Goal: Book appointment/travel/reservation

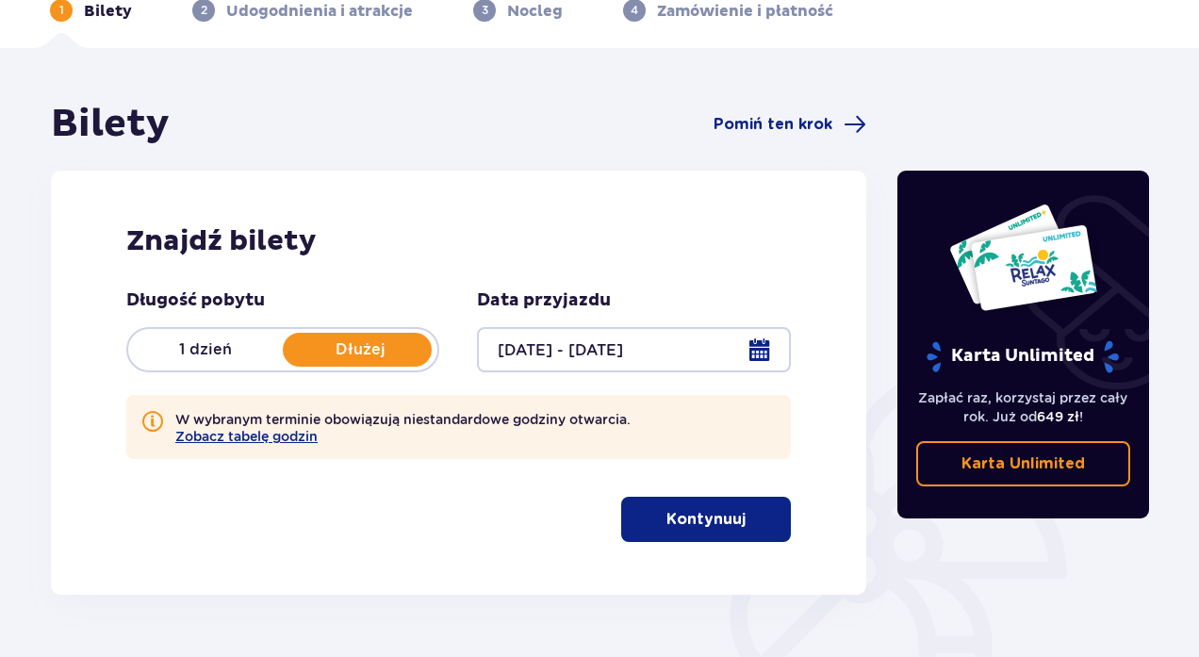
scroll to position [109, 0]
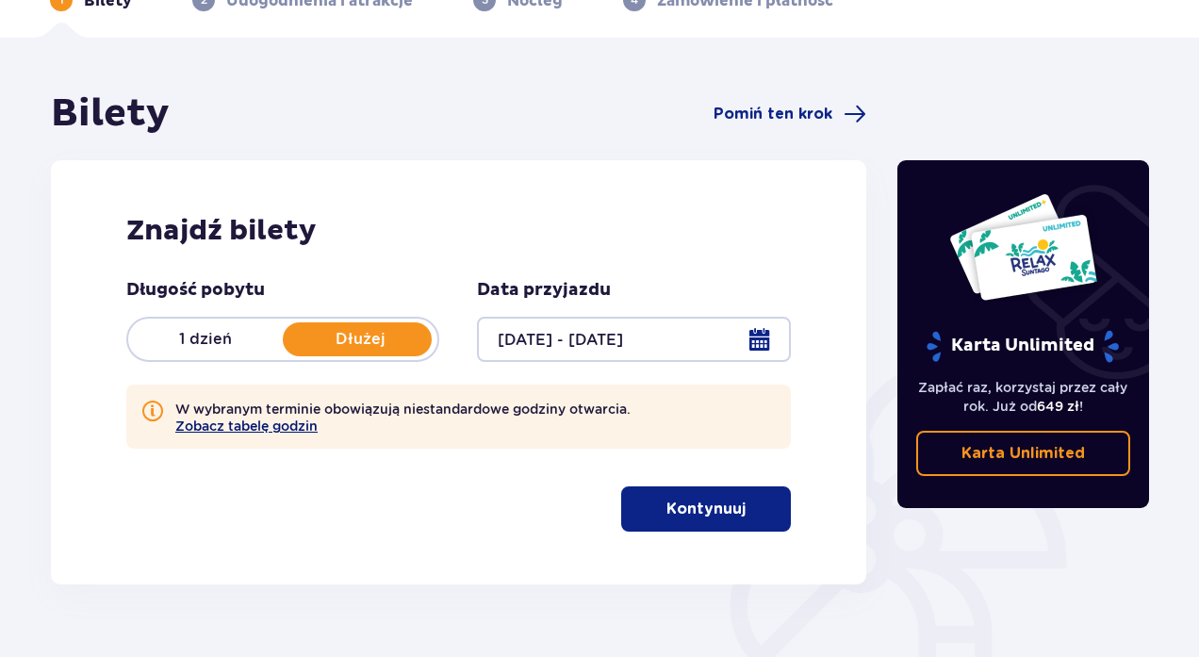
click at [213, 428] on button "Zobacz tabelę godzin" at bounding box center [246, 426] width 142 height 15
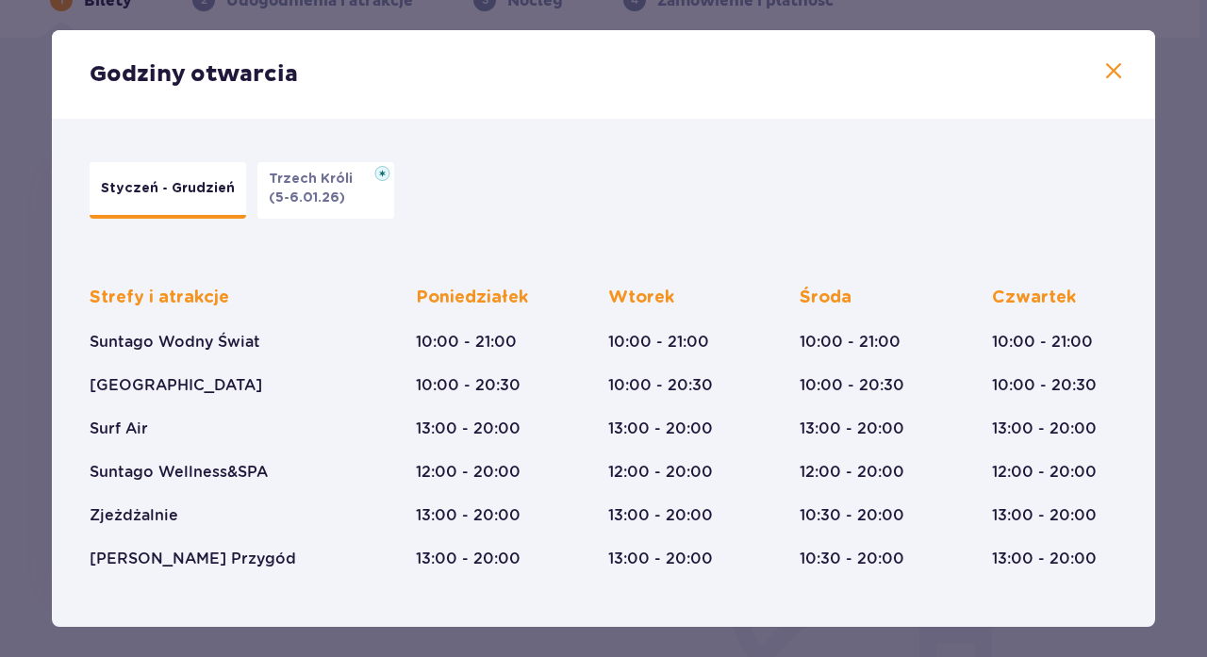
click at [1105, 65] on span at bounding box center [1113, 71] width 23 height 23
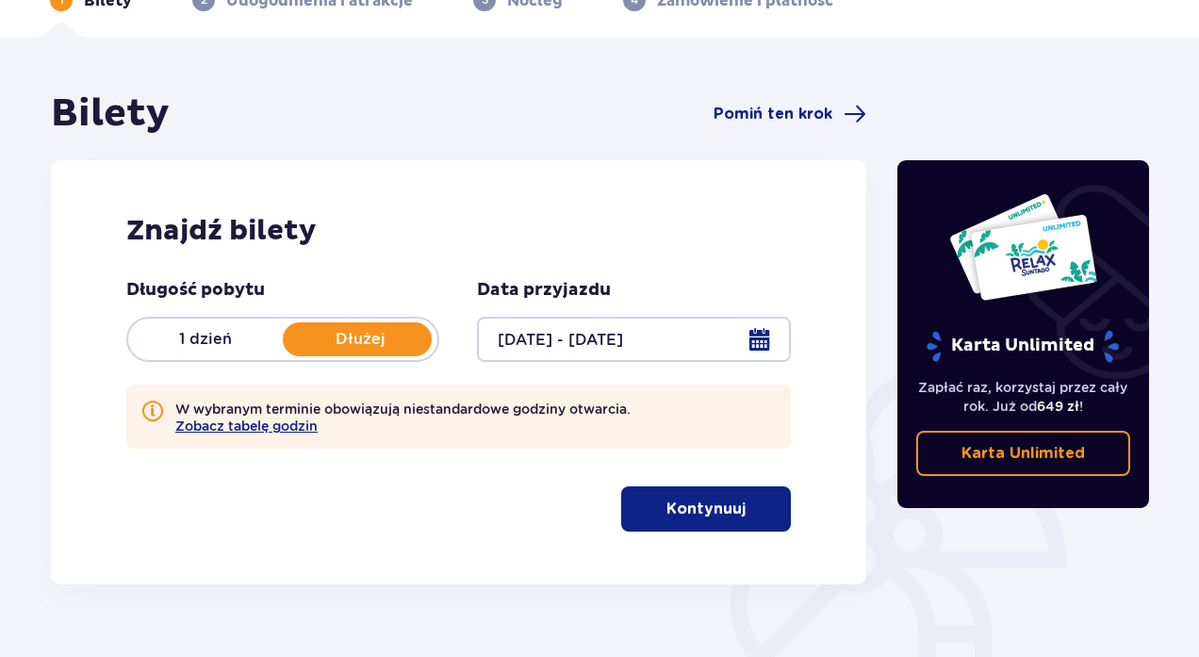
click at [703, 503] on p "Kontynuuj" at bounding box center [705, 509] width 79 height 21
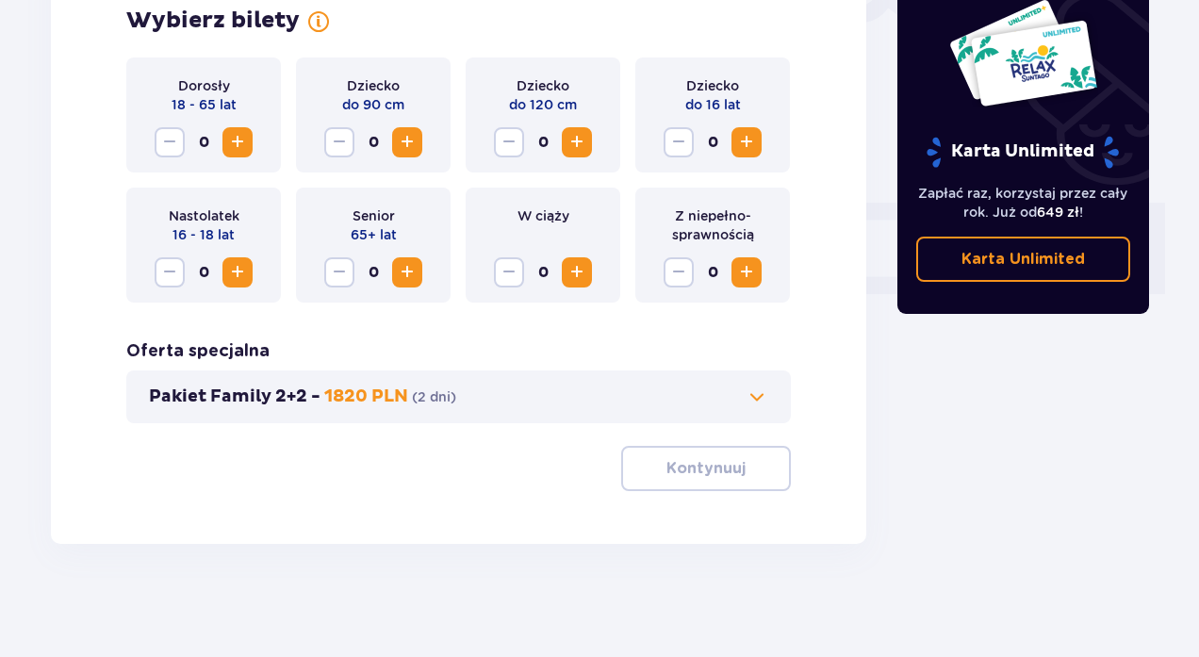
scroll to position [680, 0]
click at [753, 394] on span at bounding box center [757, 397] width 23 height 23
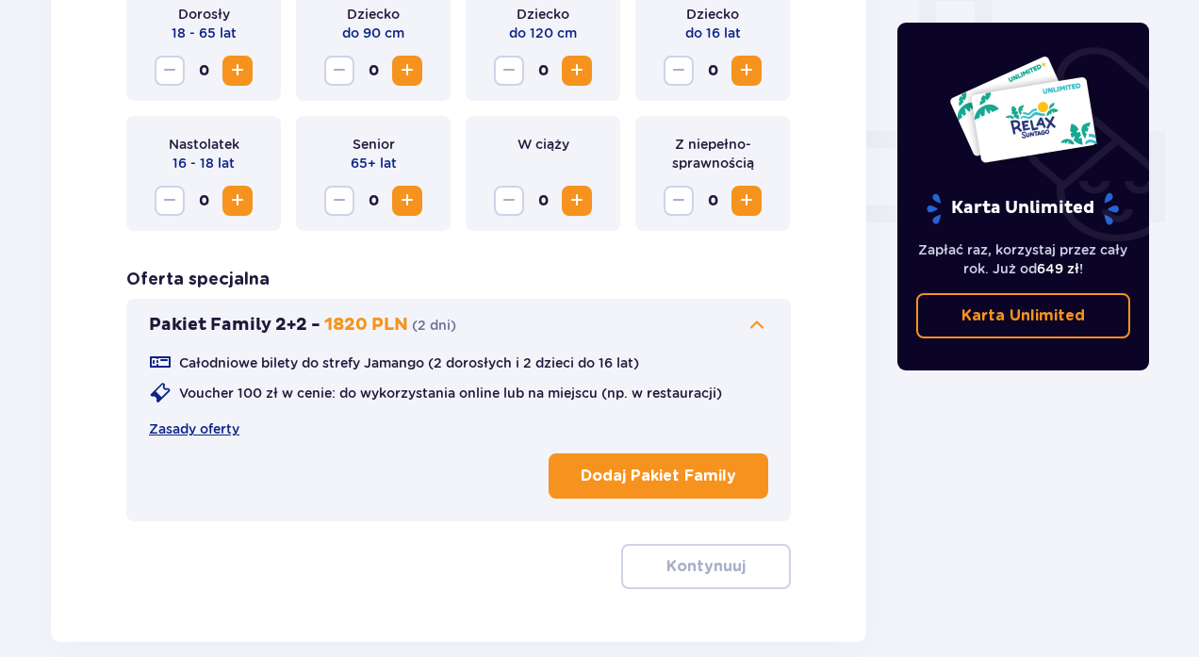
scroll to position [754, 0]
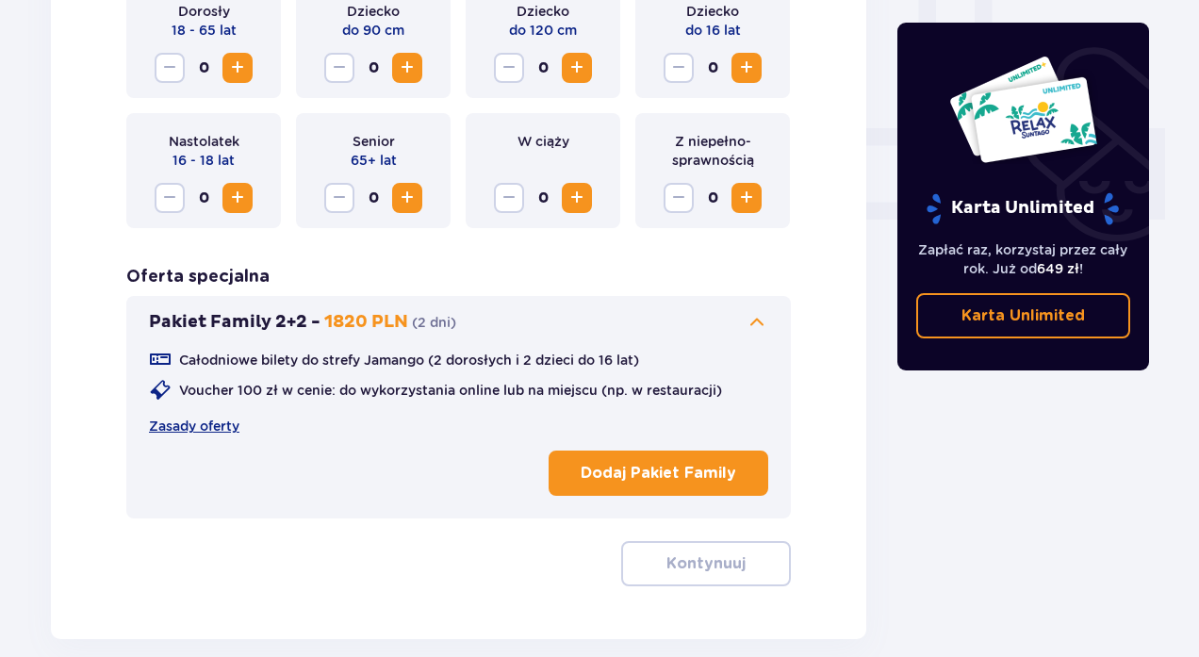
click at [695, 472] on p "Dodaj Pakiet Family" at bounding box center [659, 473] width 156 height 21
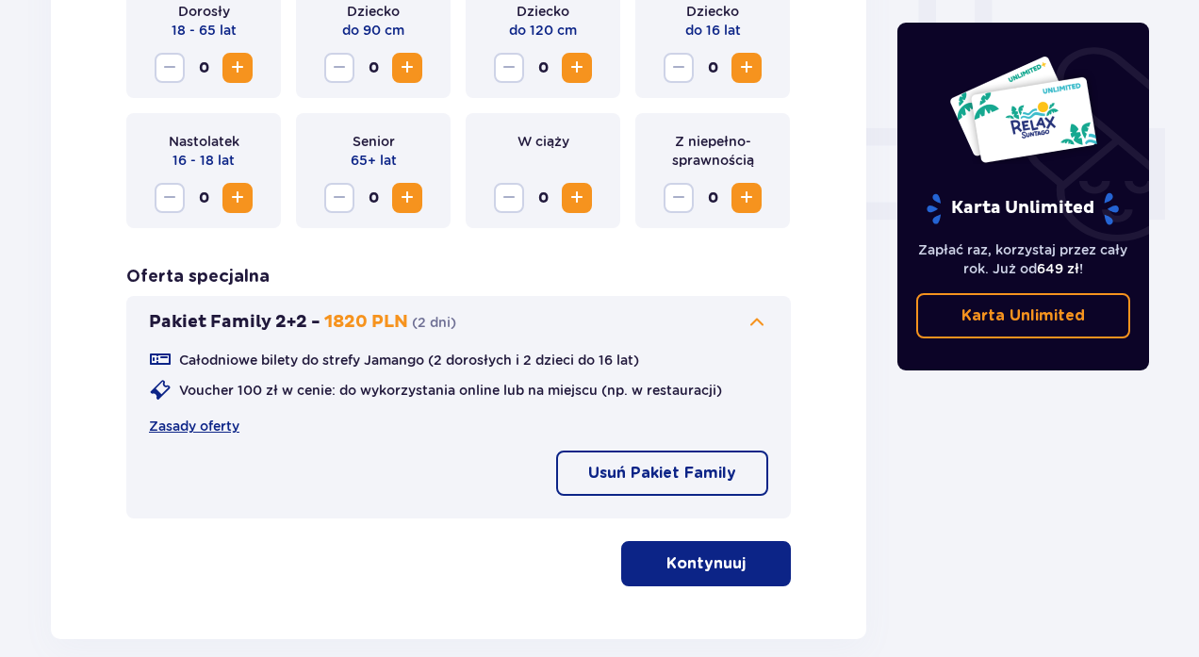
click at [705, 559] on p "Kontynuuj" at bounding box center [705, 563] width 79 height 21
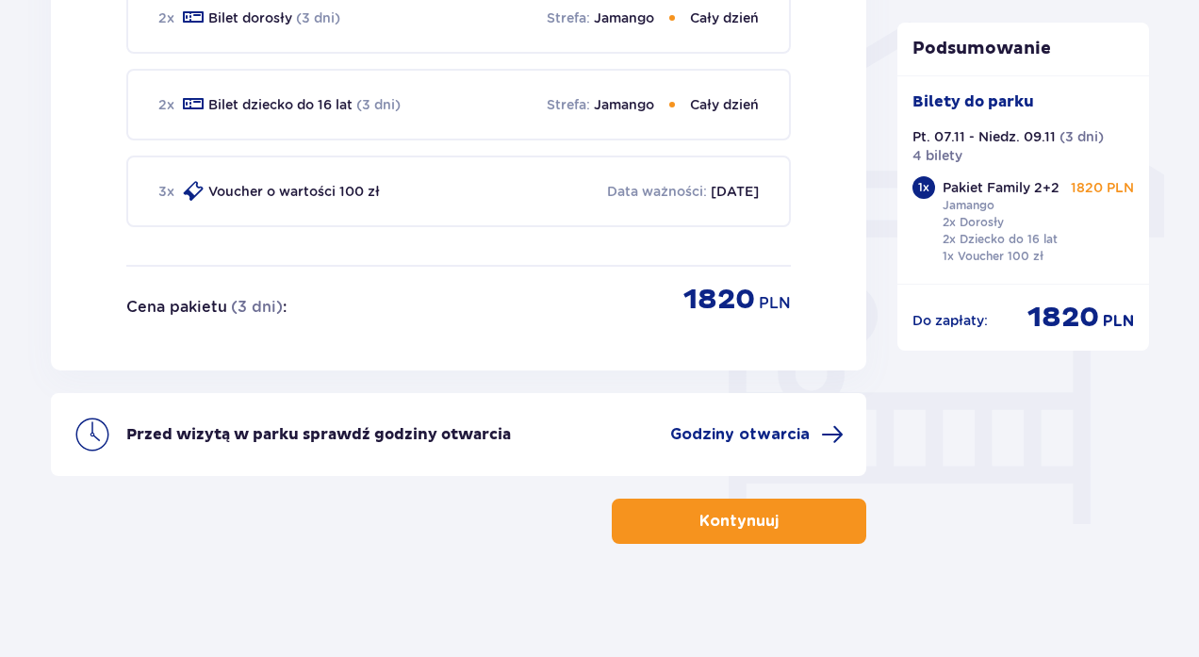
scroll to position [1509, 0]
click at [727, 510] on button "Kontynuuj" at bounding box center [739, 521] width 255 height 45
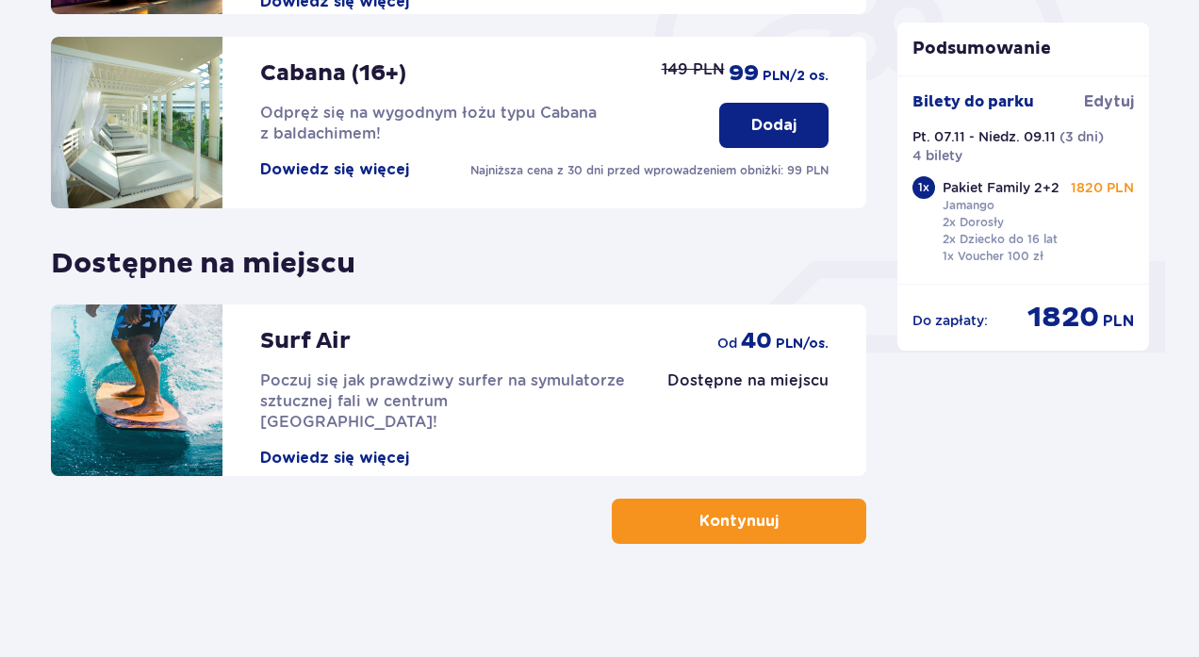
scroll to position [621, 0]
click at [769, 119] on p "Dodaj" at bounding box center [773, 125] width 45 height 21
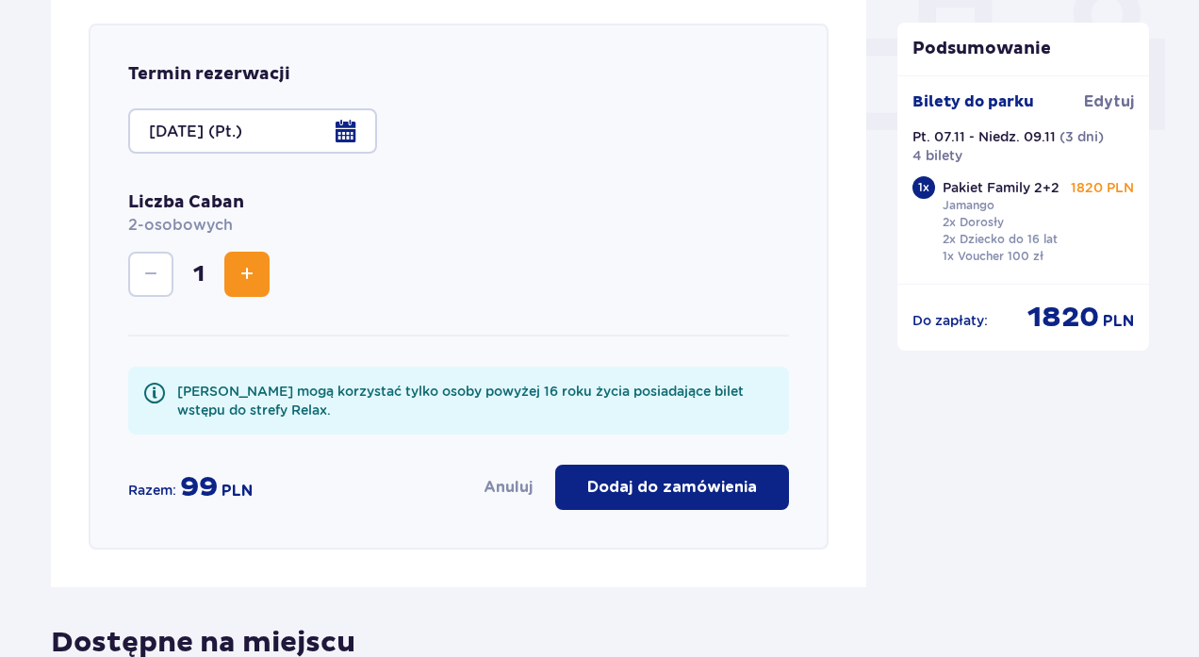
scroll to position [845, 0]
click at [653, 485] on p "Dodaj do zamówienia" at bounding box center [672, 486] width 170 height 21
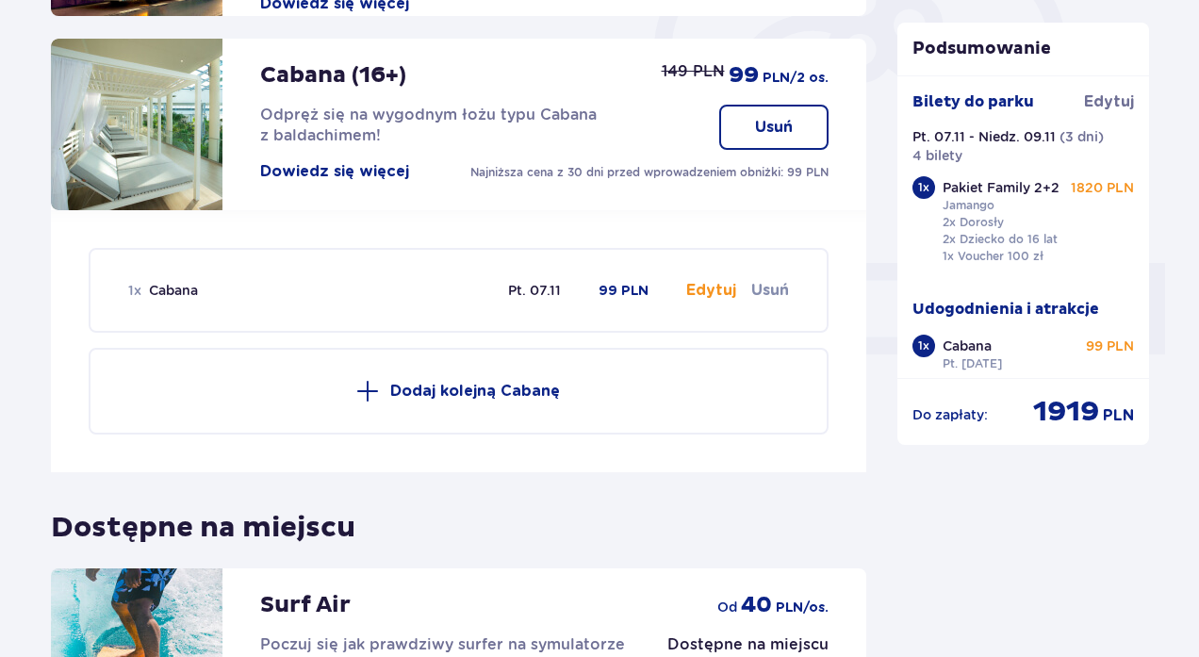
scroll to position [609, 0]
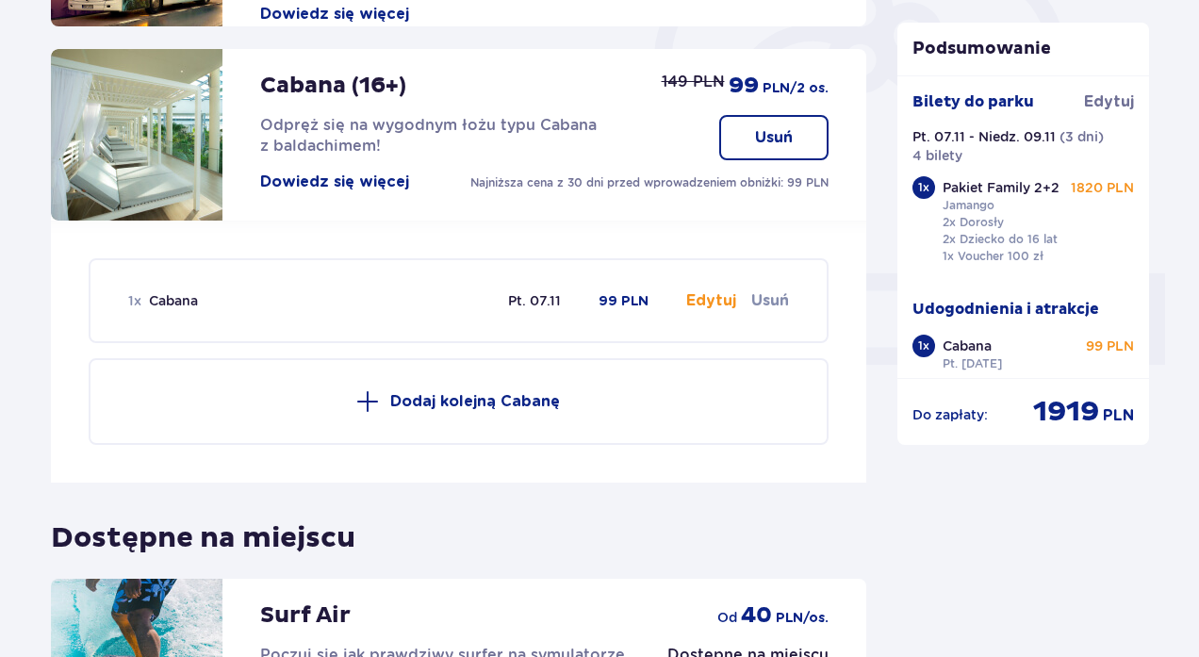
click at [767, 293] on button "Usuń" at bounding box center [770, 300] width 38 height 21
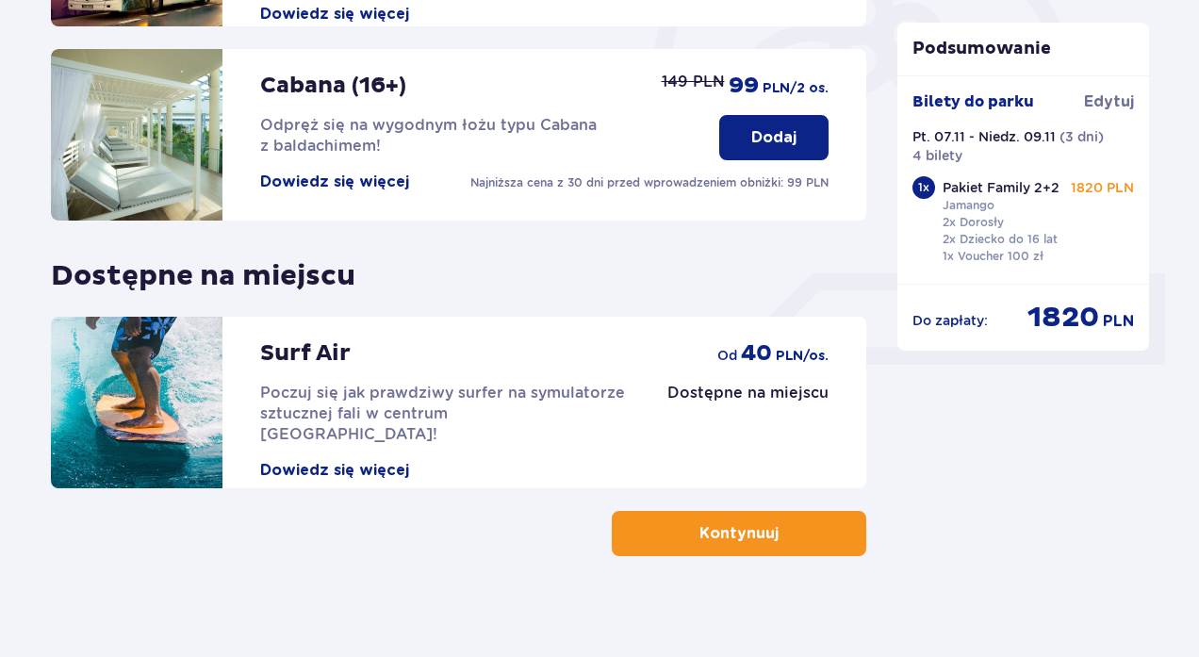
click at [768, 125] on button "Dodaj" at bounding box center [773, 137] width 109 height 45
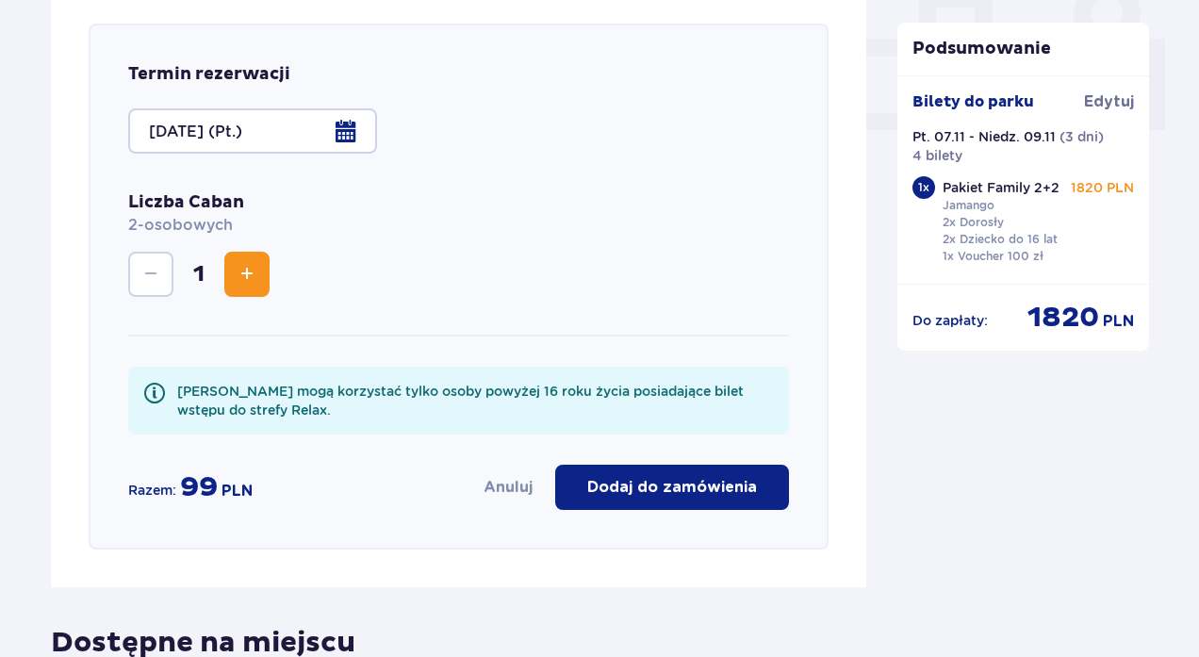
scroll to position [845, 0]
click at [355, 123] on div at bounding box center [252, 129] width 249 height 45
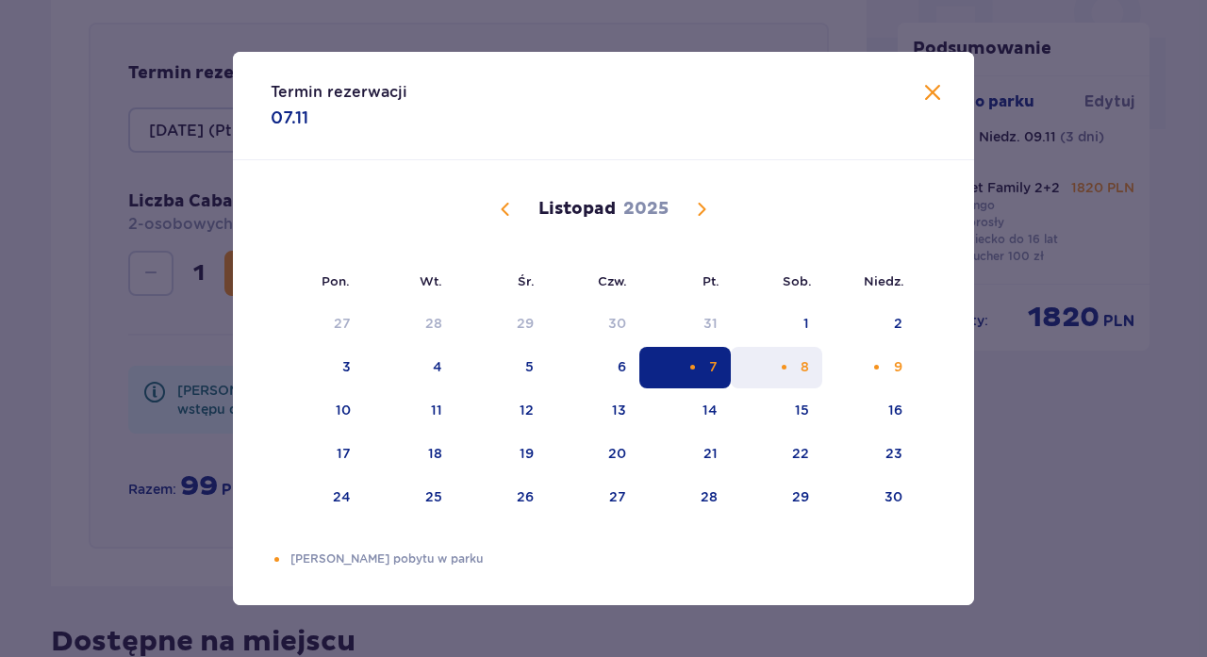
click at [786, 374] on div "8" at bounding box center [776, 367] width 91 height 41
type input "[DATE] (Sob.)"
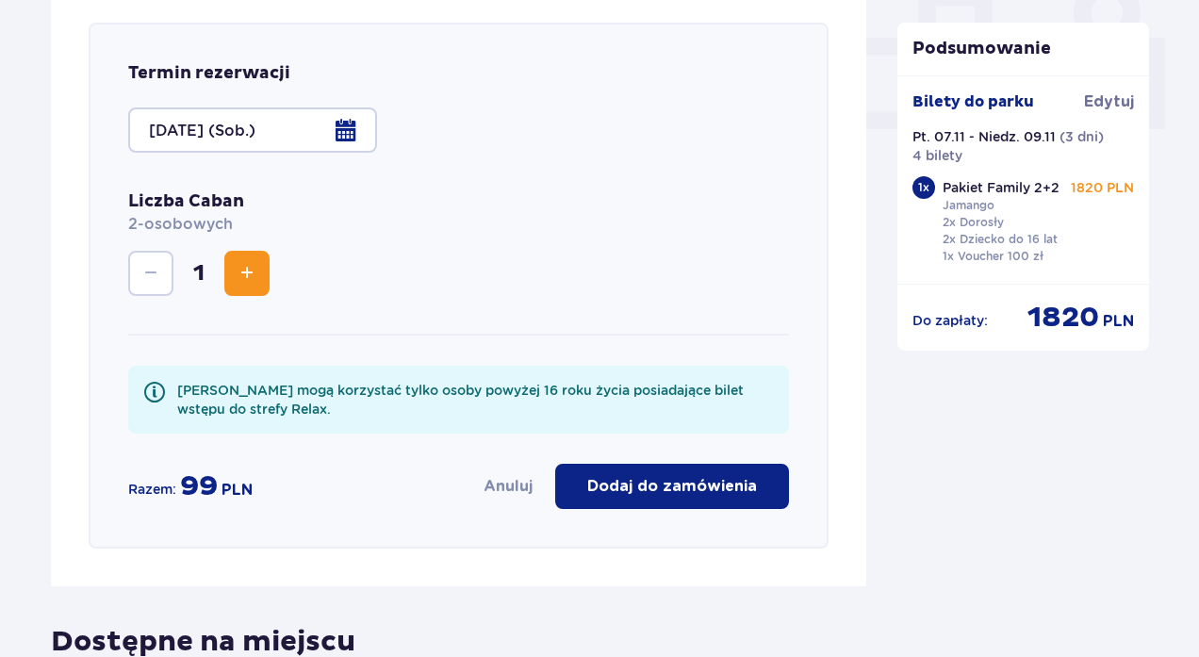
click at [337, 130] on div at bounding box center [252, 129] width 249 height 45
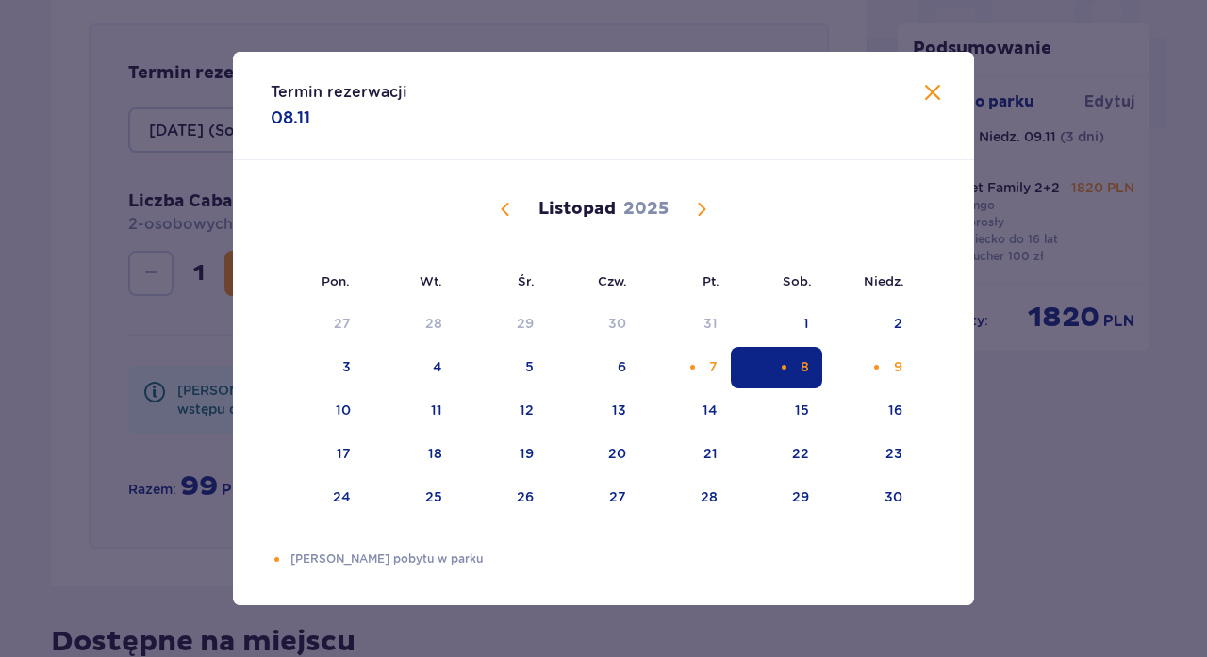
click at [931, 90] on span "Zamknij" at bounding box center [932, 93] width 23 height 23
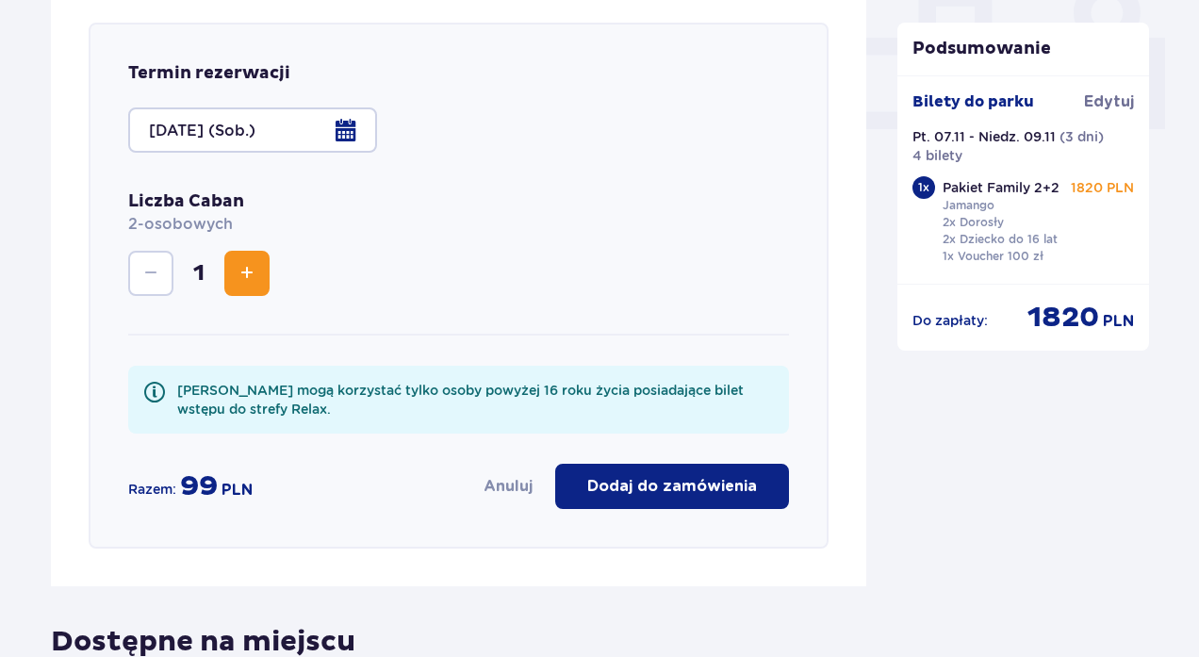
click at [667, 477] on p "Dodaj do zamówienia" at bounding box center [672, 486] width 170 height 21
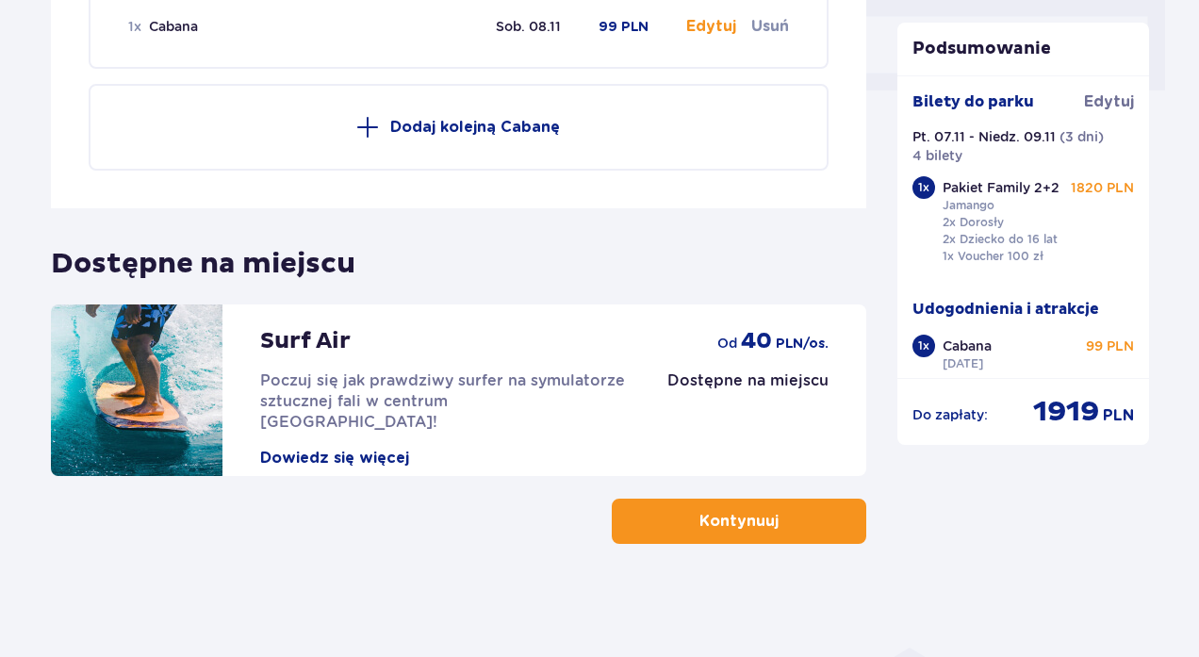
scroll to position [883, 0]
click at [731, 530] on p "Kontynuuj" at bounding box center [738, 521] width 79 height 21
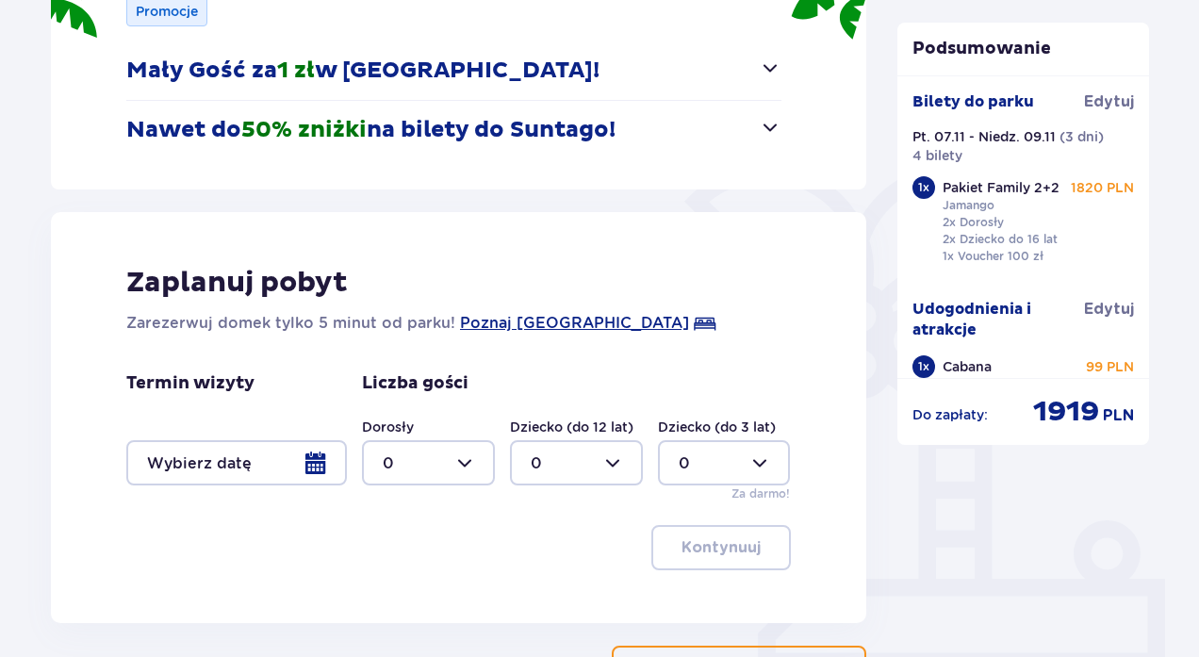
scroll to position [305, 0]
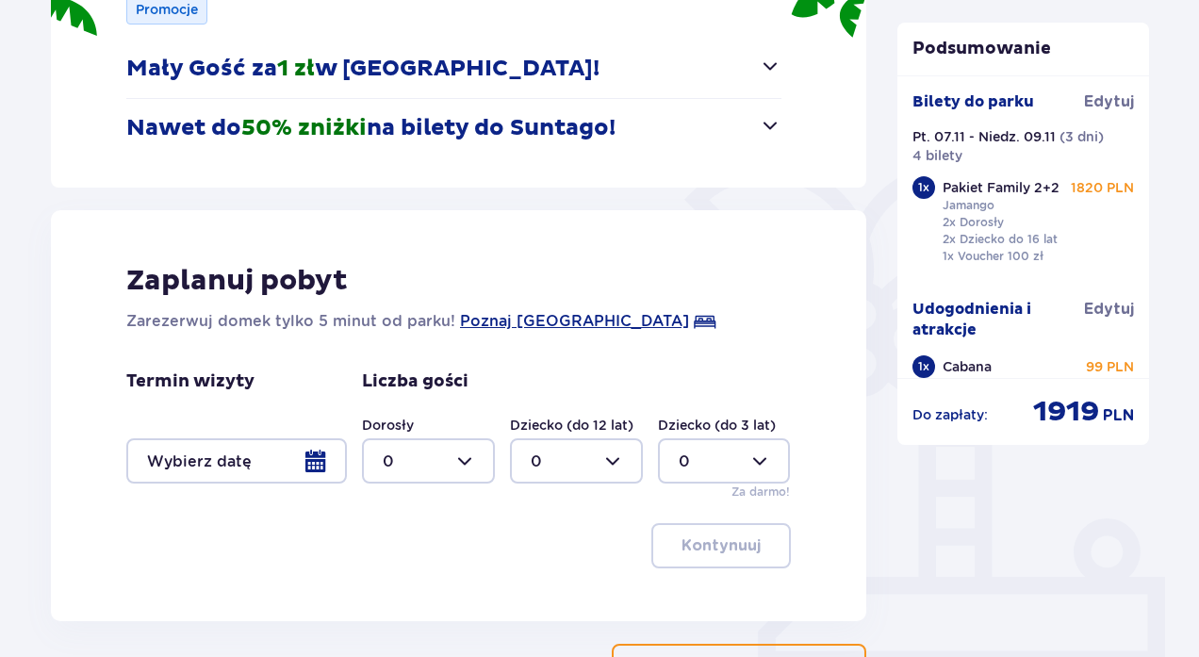
click at [311, 461] on div at bounding box center [236, 460] width 221 height 45
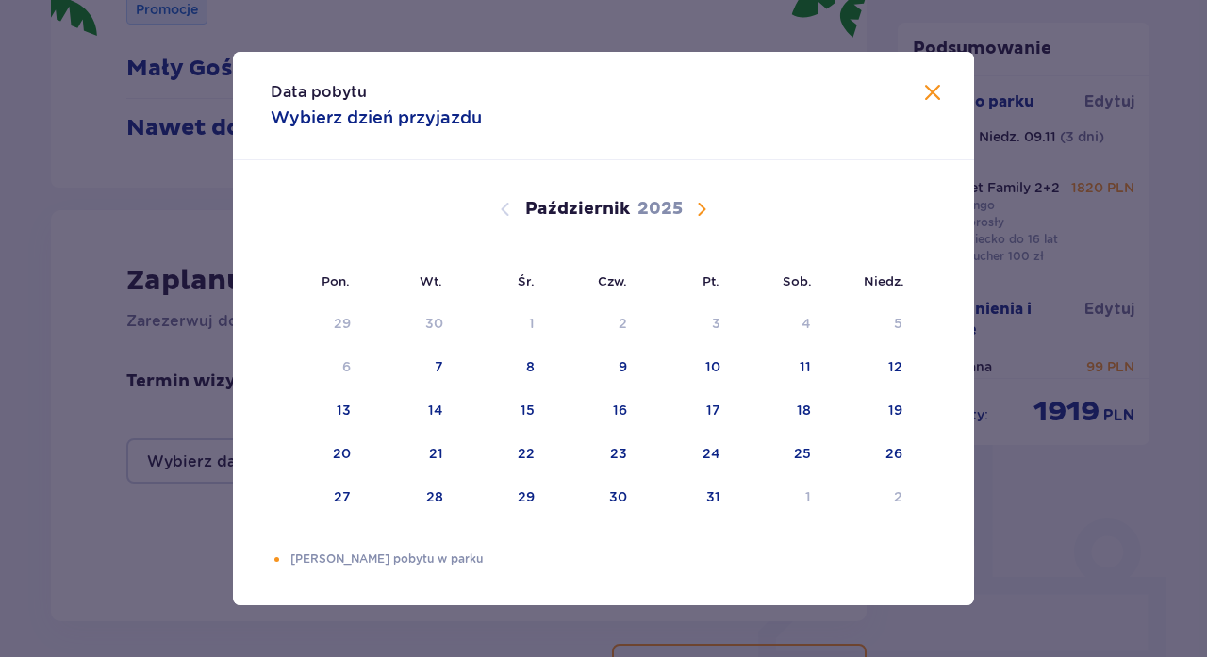
click at [700, 215] on span "Następny miesiąc" at bounding box center [701, 209] width 23 height 23
click at [711, 373] on div "7" at bounding box center [713, 366] width 8 height 19
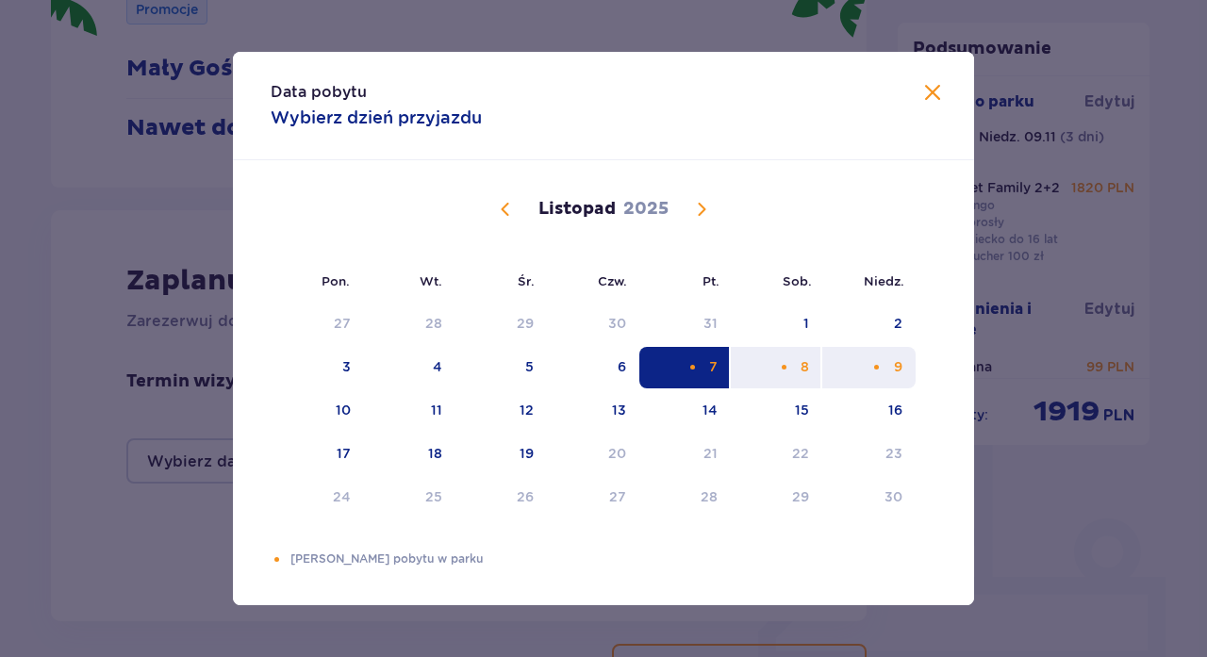
click at [895, 372] on div "9" at bounding box center [898, 366] width 8 height 19
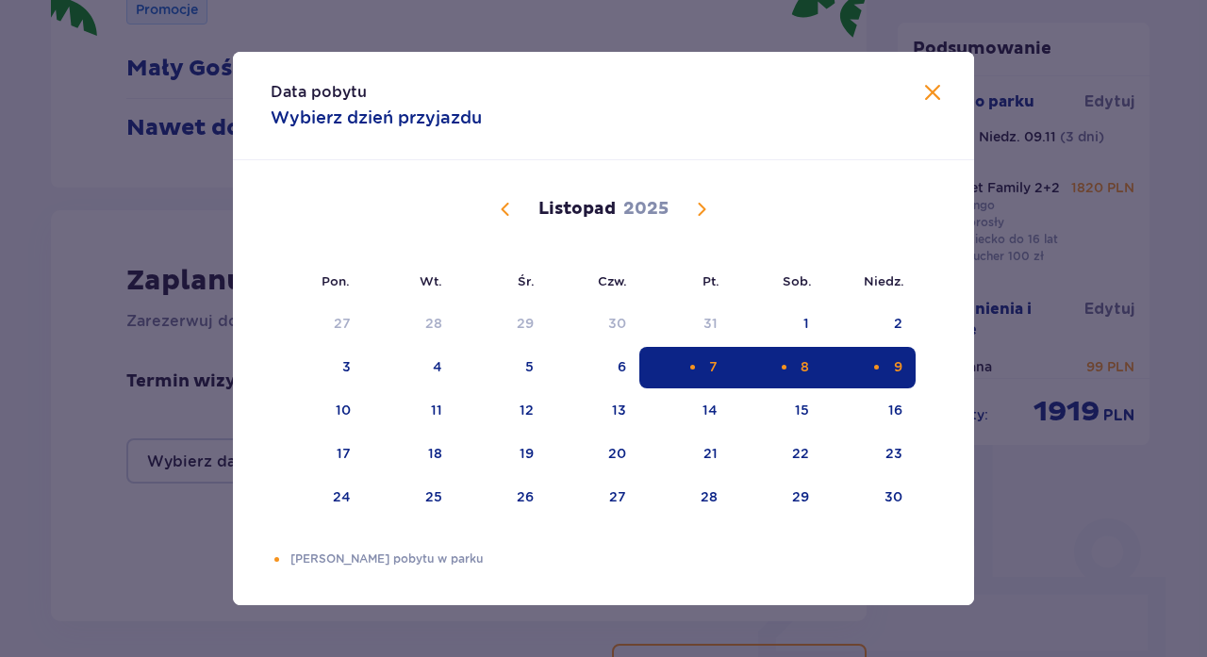
type input "[DATE] - [DATE]"
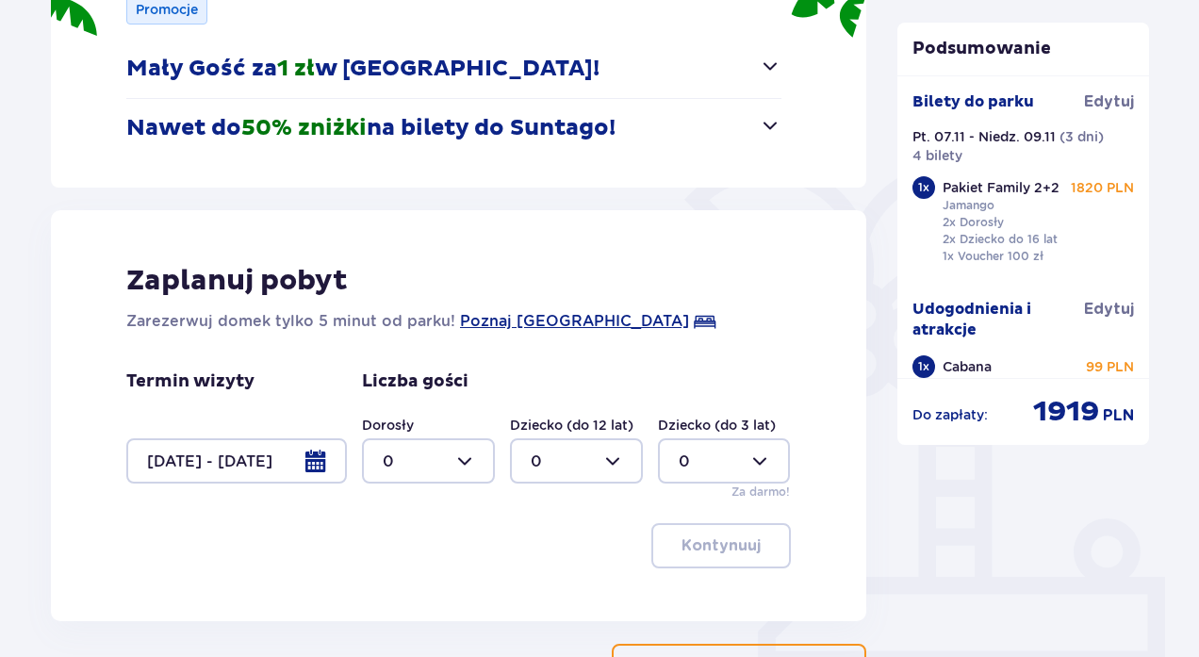
click at [456, 460] on div at bounding box center [428, 460] width 133 height 45
click at [394, 357] on div "2" at bounding box center [428, 356] width 91 height 21
click at [469, 459] on div at bounding box center [428, 460] width 133 height 45
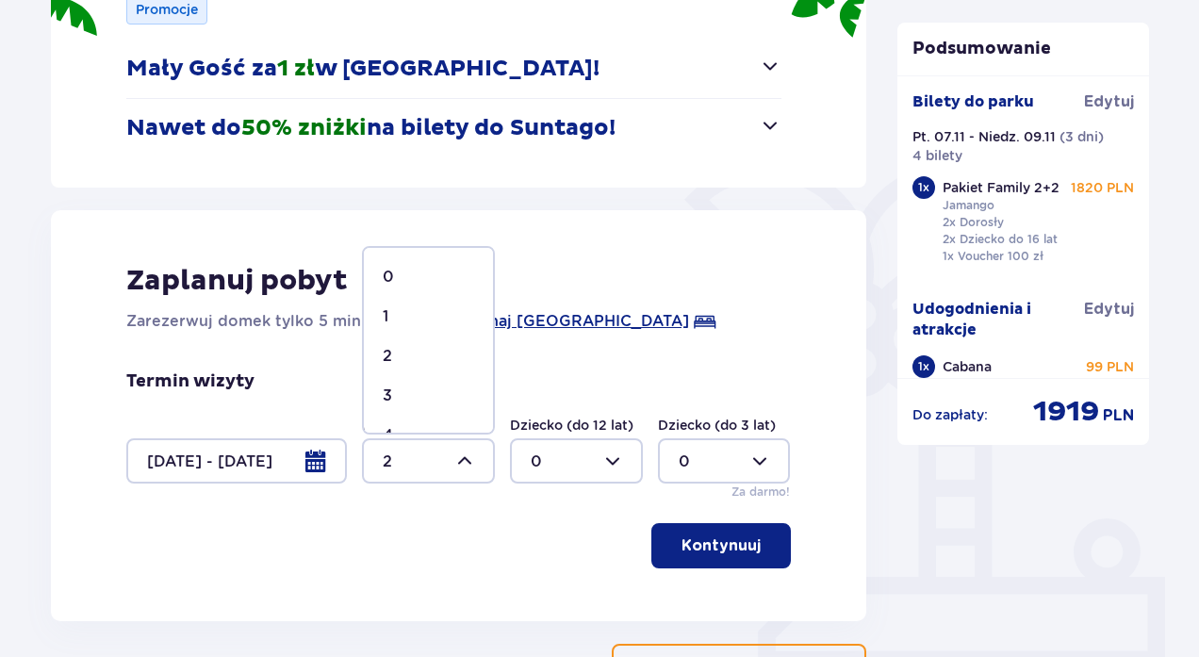
click at [399, 385] on span "3" at bounding box center [428, 396] width 129 height 40
type input "3"
click at [697, 542] on p "Kontynuuj" at bounding box center [721, 545] width 79 height 21
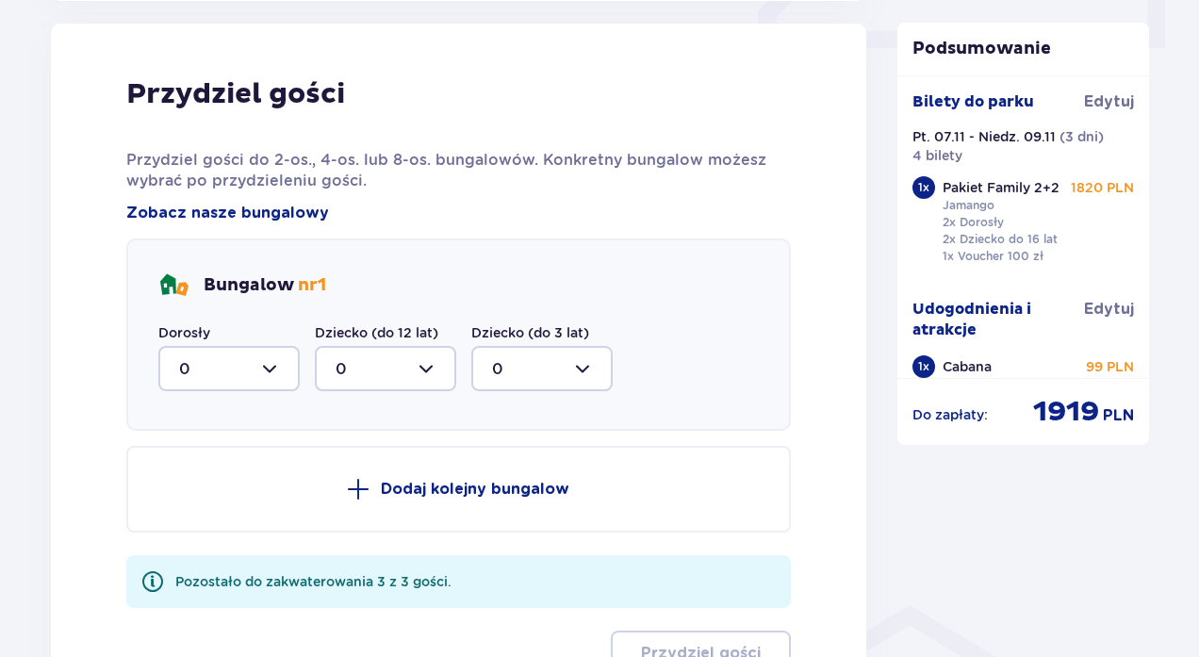
scroll to position [927, 0]
click at [270, 368] on div at bounding box center [228, 367] width 141 height 45
click at [182, 499] on p "2" at bounding box center [183, 504] width 9 height 21
click at [271, 358] on div at bounding box center [228, 367] width 141 height 45
click at [180, 542] on p "3" at bounding box center [183, 544] width 9 height 21
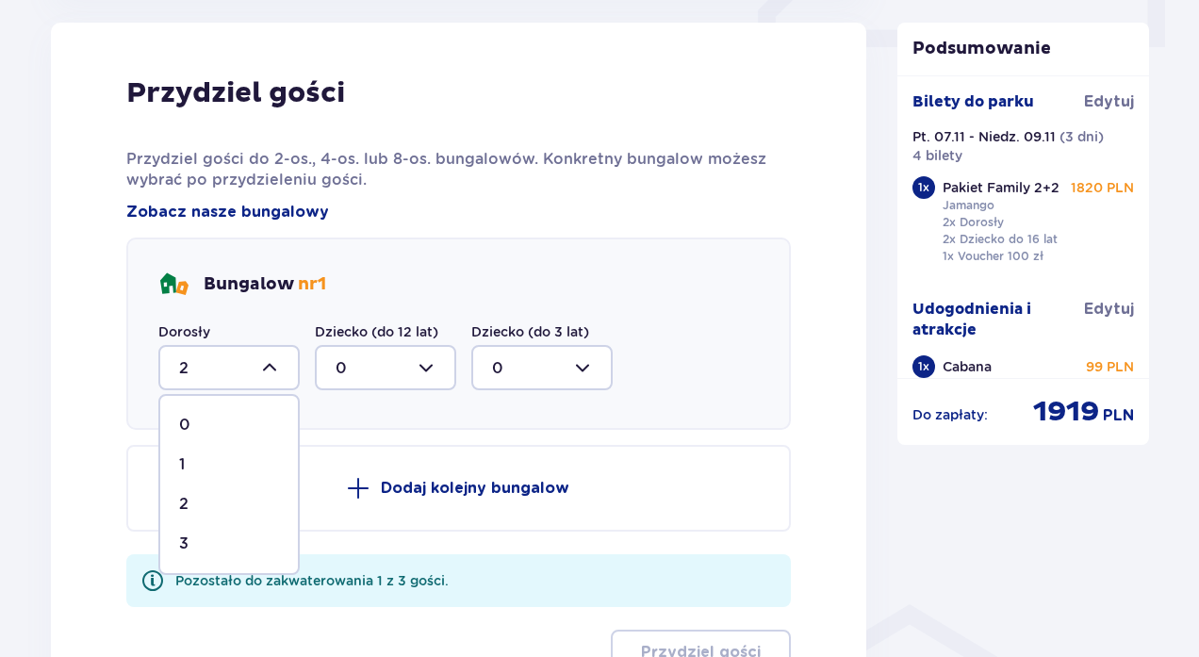
type input "3"
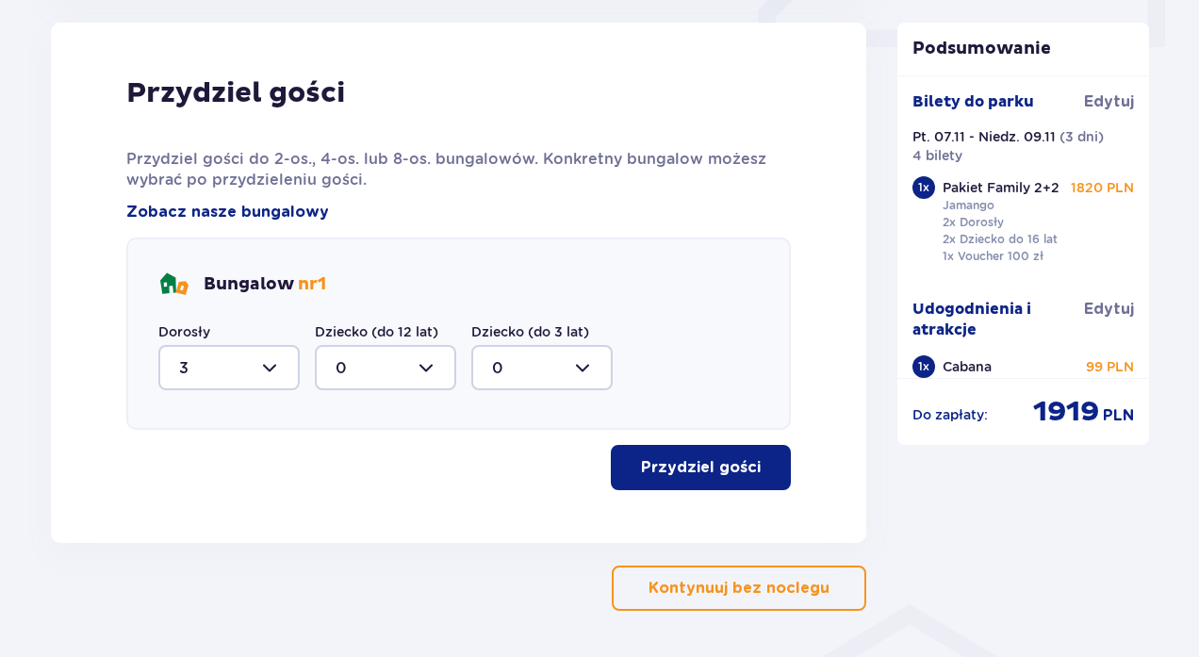
click at [686, 468] on p "Przydziel gości" at bounding box center [701, 467] width 120 height 21
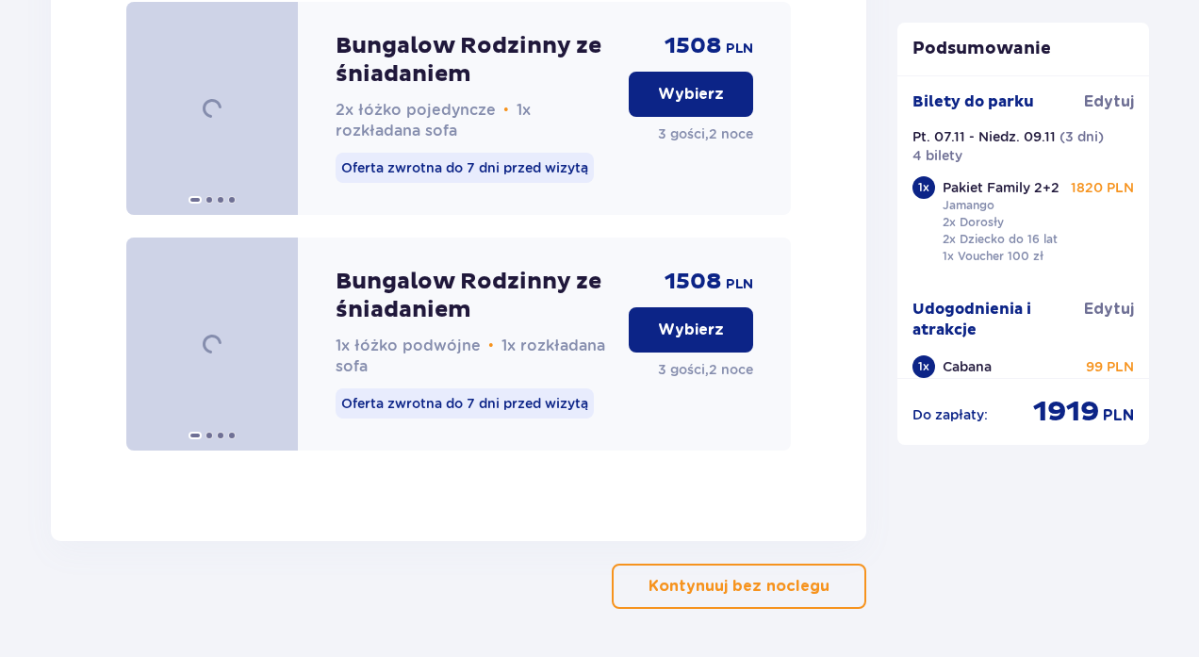
scroll to position [3162, 0]
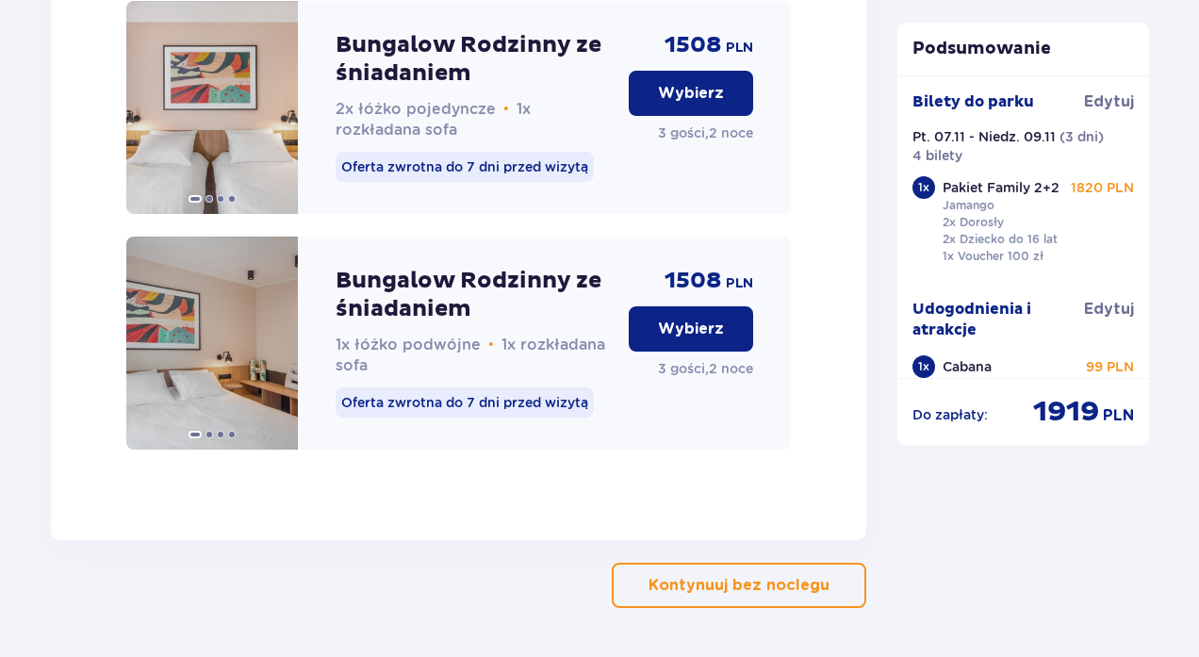
click at [688, 339] on p "Wybierz" at bounding box center [691, 329] width 66 height 21
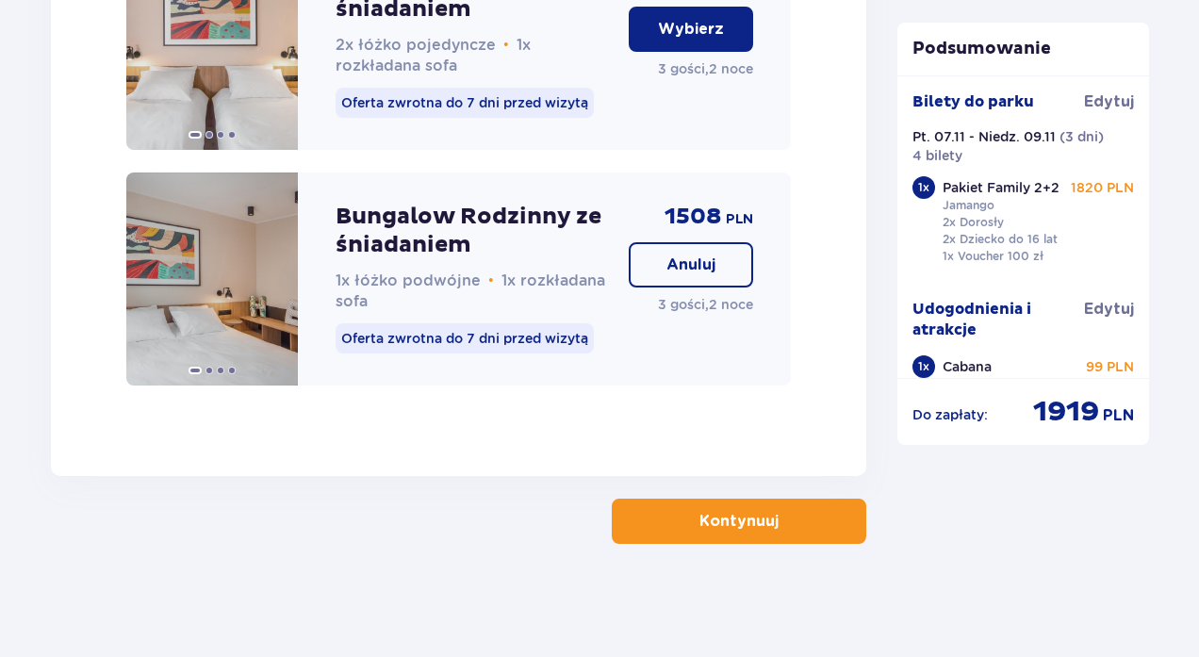
scroll to position [3244, 0]
click at [733, 517] on p "Kontynuuj" at bounding box center [738, 521] width 79 height 21
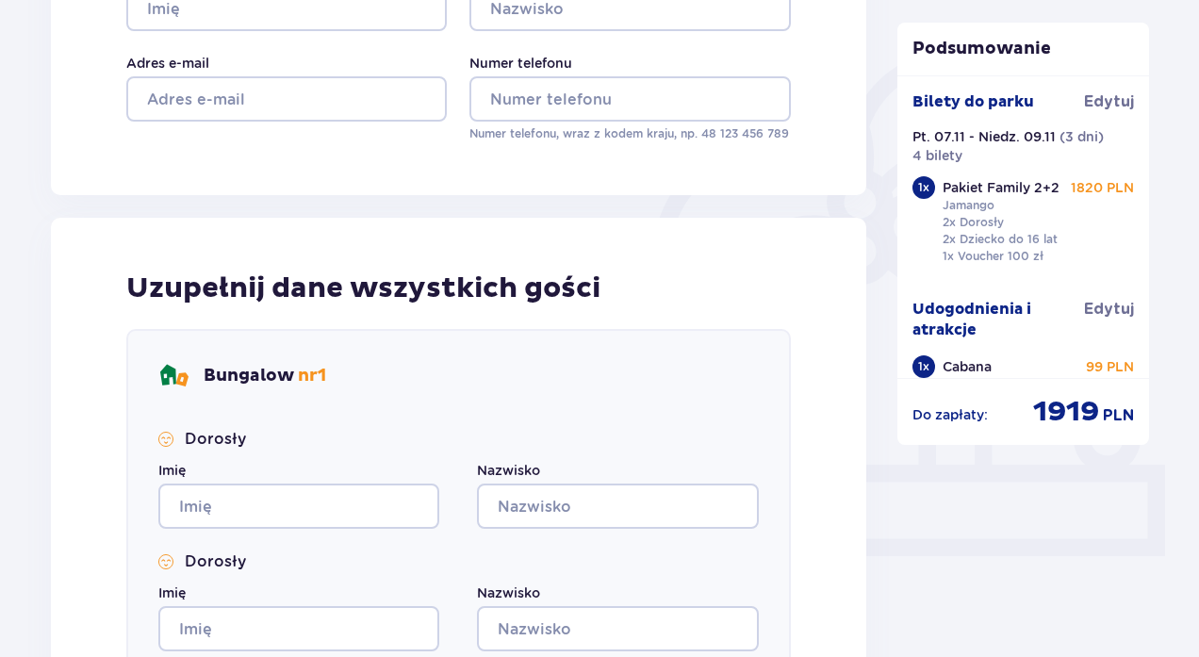
scroll to position [422, 0]
